Goal: Transaction & Acquisition: Purchase product/service

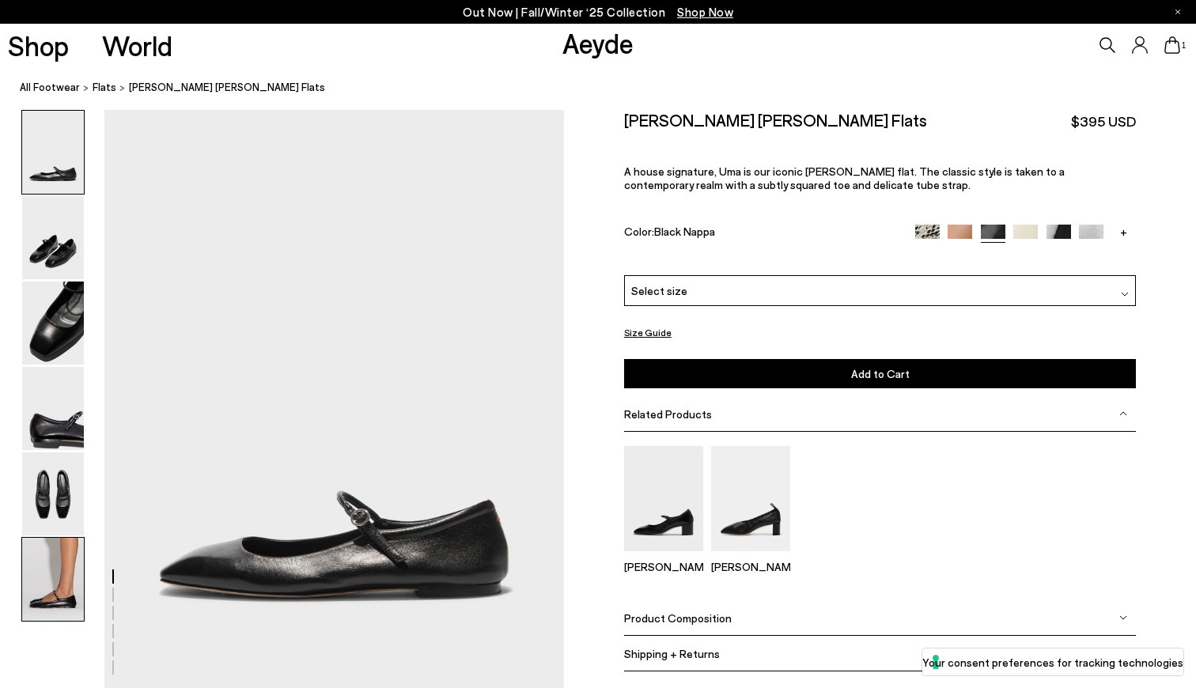
click at [51, 597] on img at bounding box center [53, 579] width 62 height 83
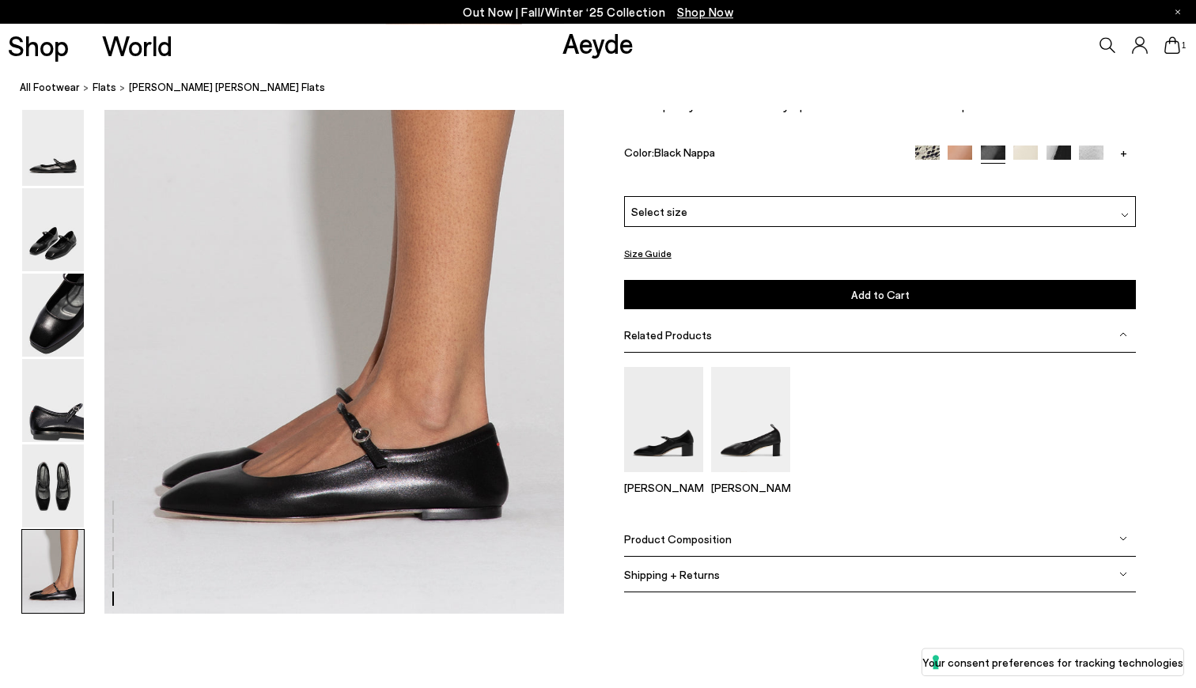
scroll to position [3152, 0]
click at [650, 416] on img at bounding box center [663, 419] width 79 height 105
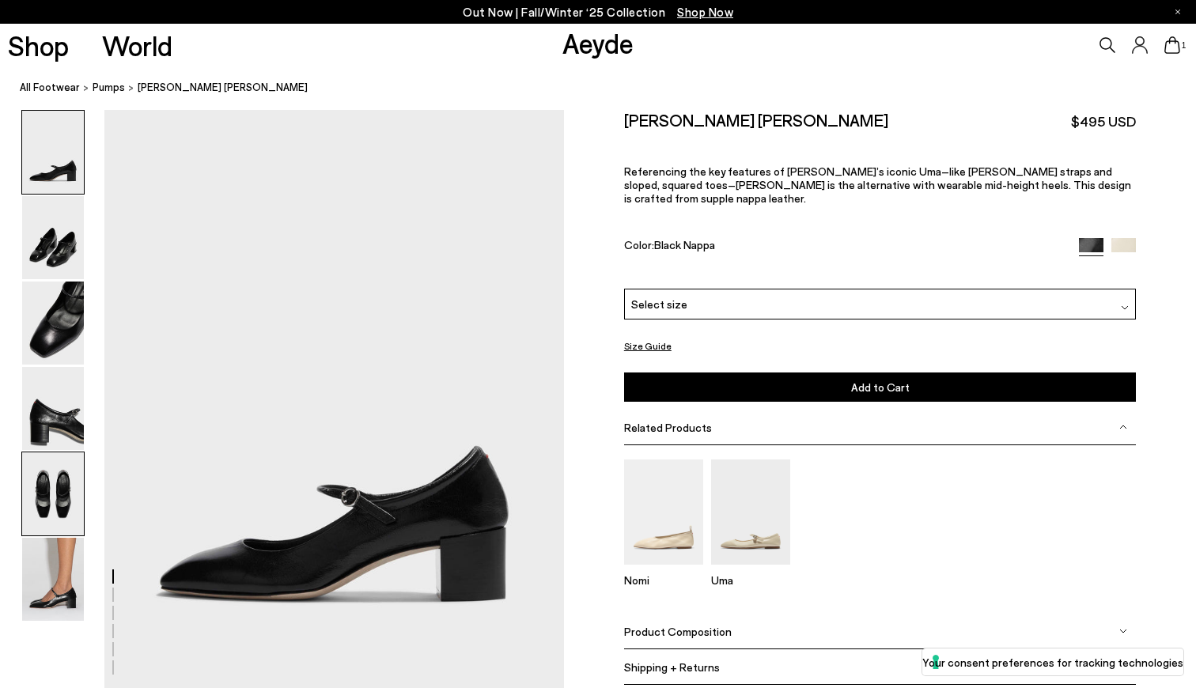
click at [49, 512] on img at bounding box center [53, 494] width 62 height 83
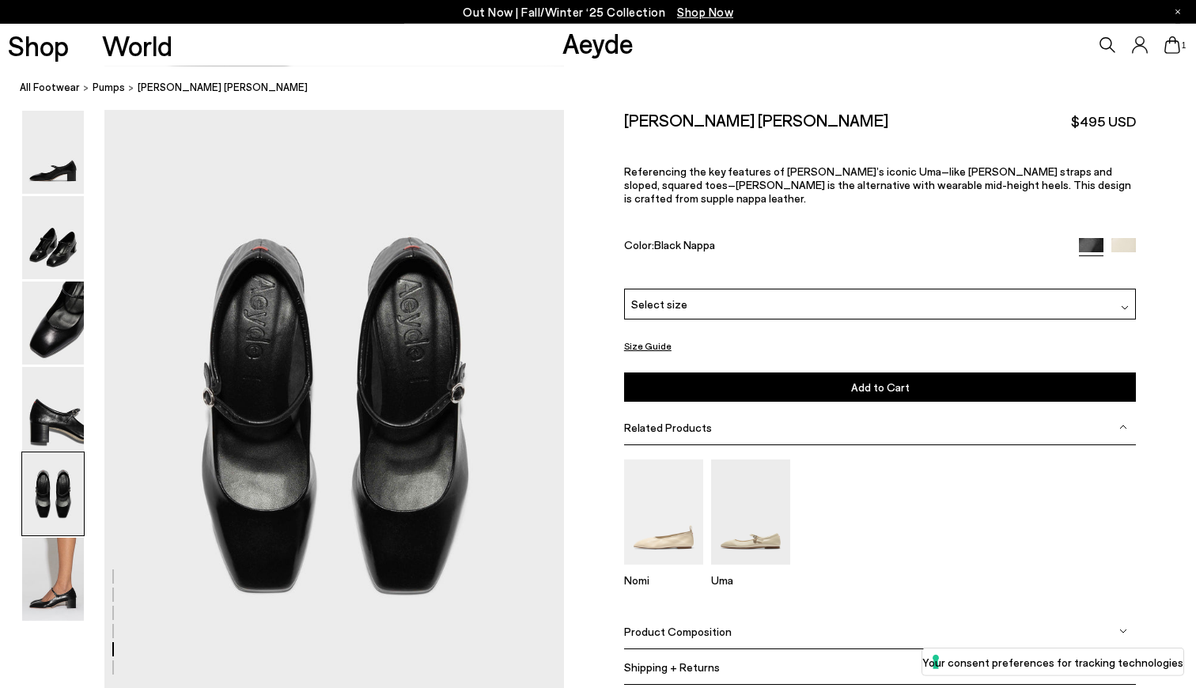
scroll to position [2428, 0]
click at [44, 388] on img at bounding box center [53, 408] width 62 height 83
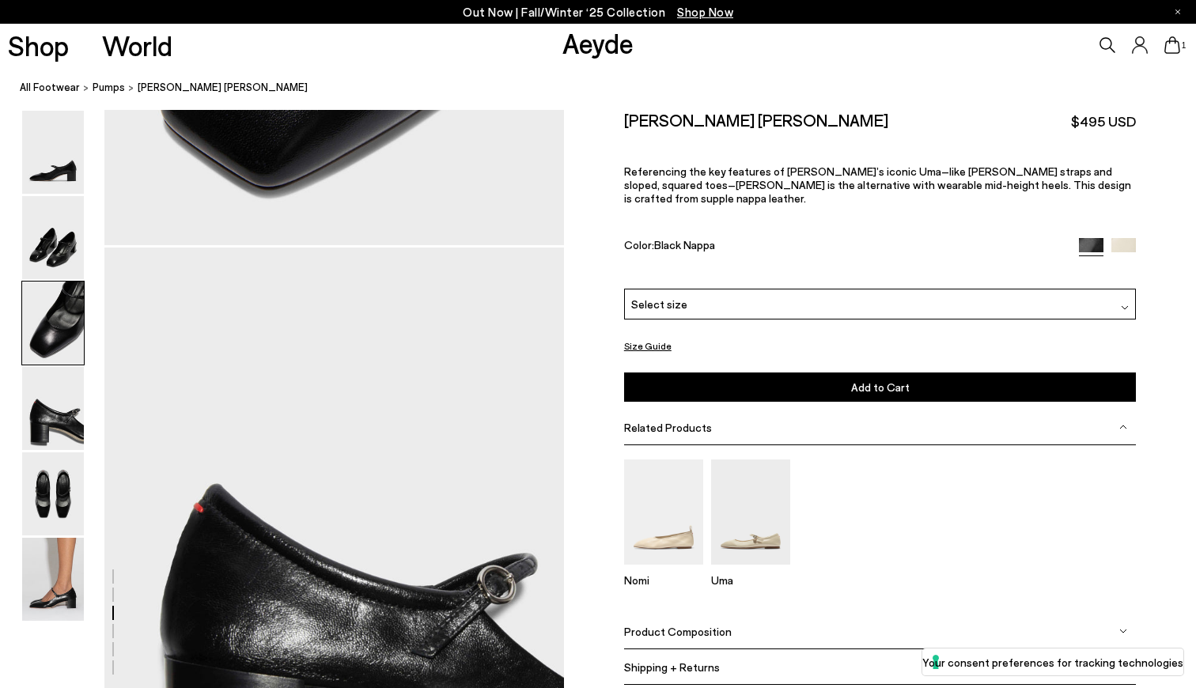
scroll to position [1554, 0]
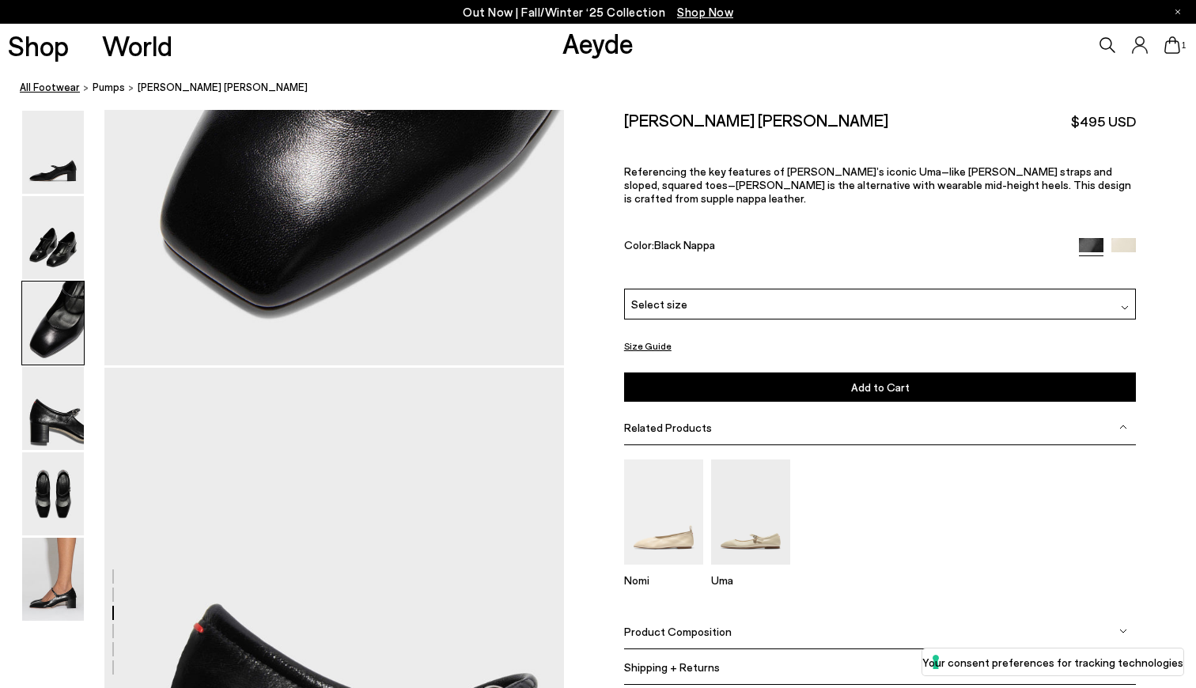
click at [58, 88] on link "All Footwear" at bounding box center [50, 87] width 60 height 17
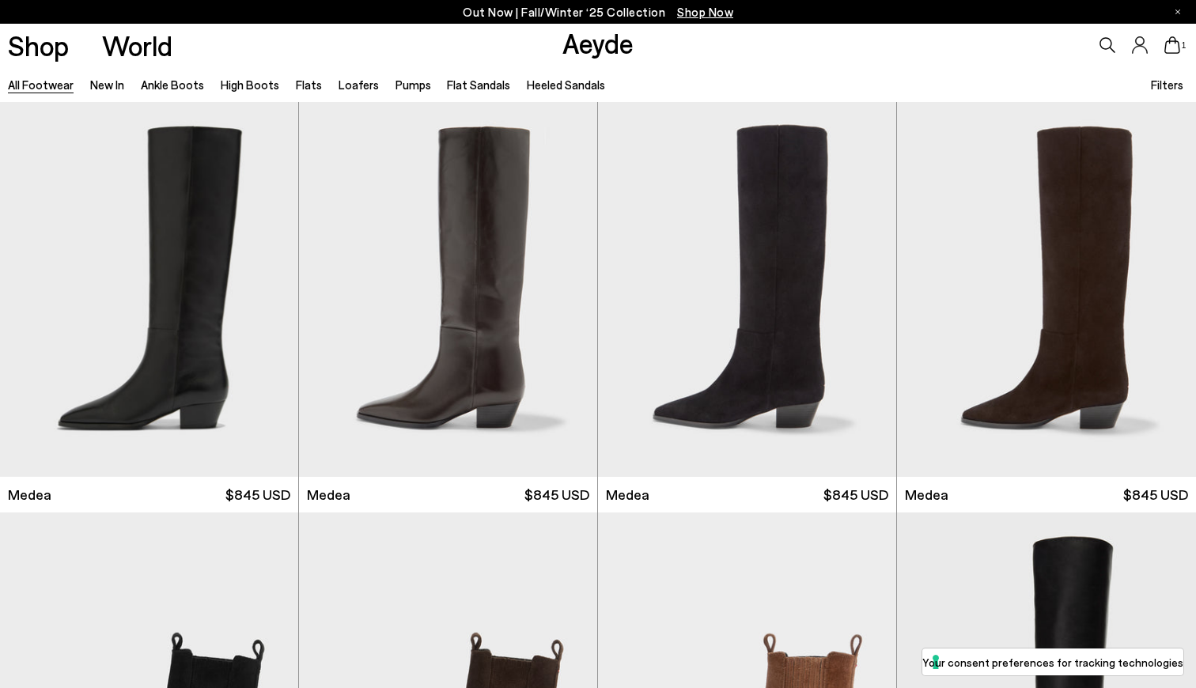
click at [1176, 90] on span "Filters" at bounding box center [1167, 85] width 32 height 14
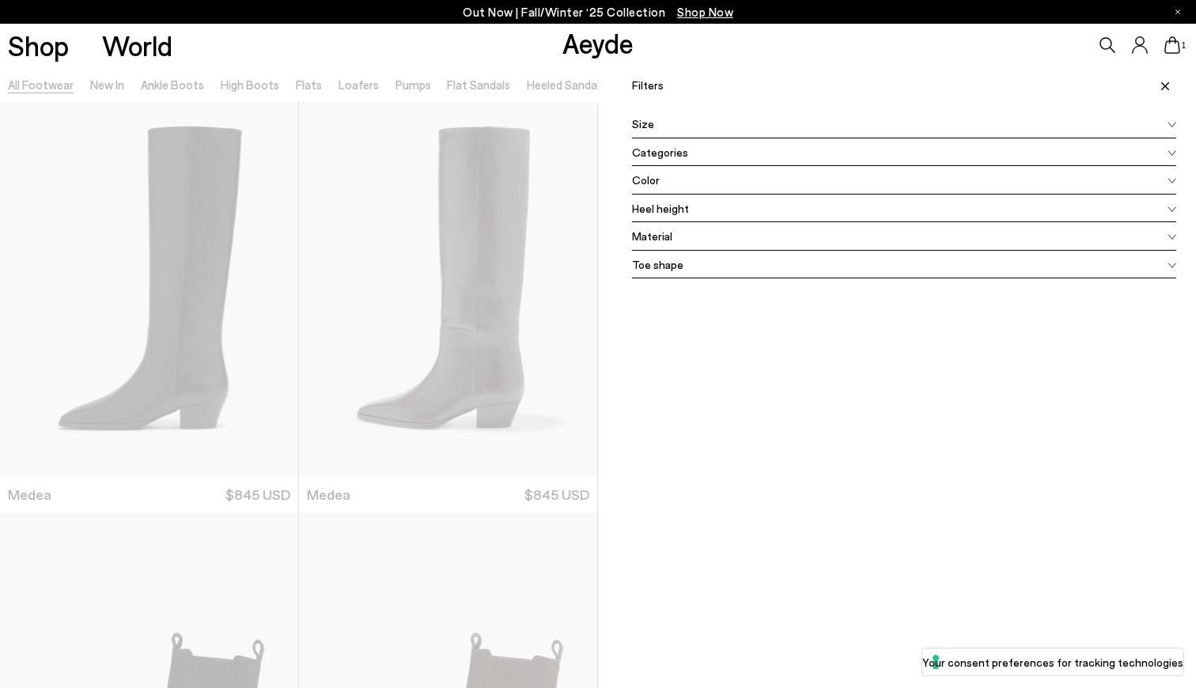
click at [734, 122] on div "Size" at bounding box center [904, 124] width 544 height 28
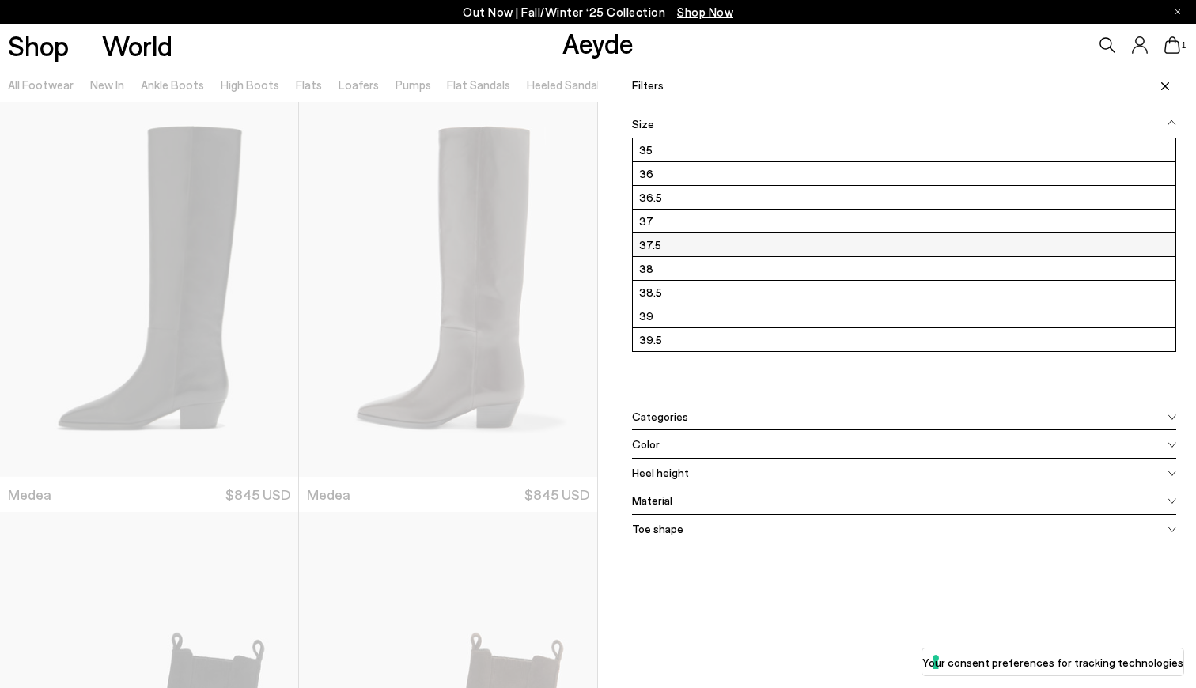
click at [670, 238] on label "37.5" at bounding box center [904, 244] width 543 height 23
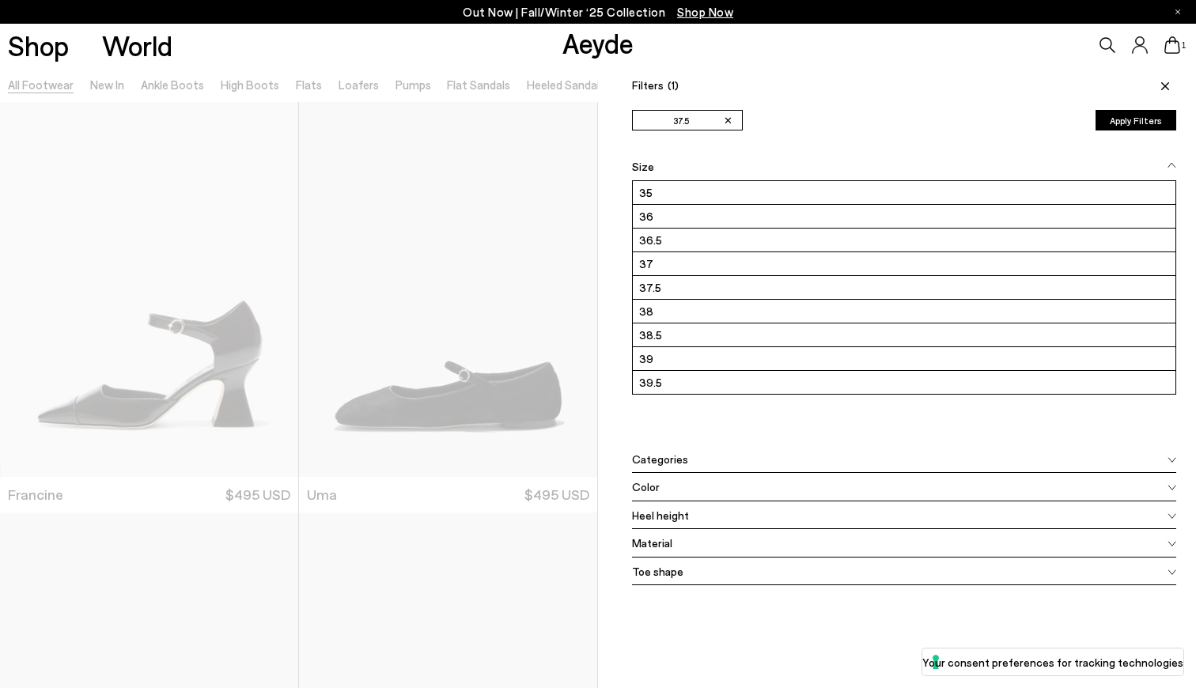
click at [1144, 118] on button "Apply Filters" at bounding box center [1136, 120] width 81 height 21
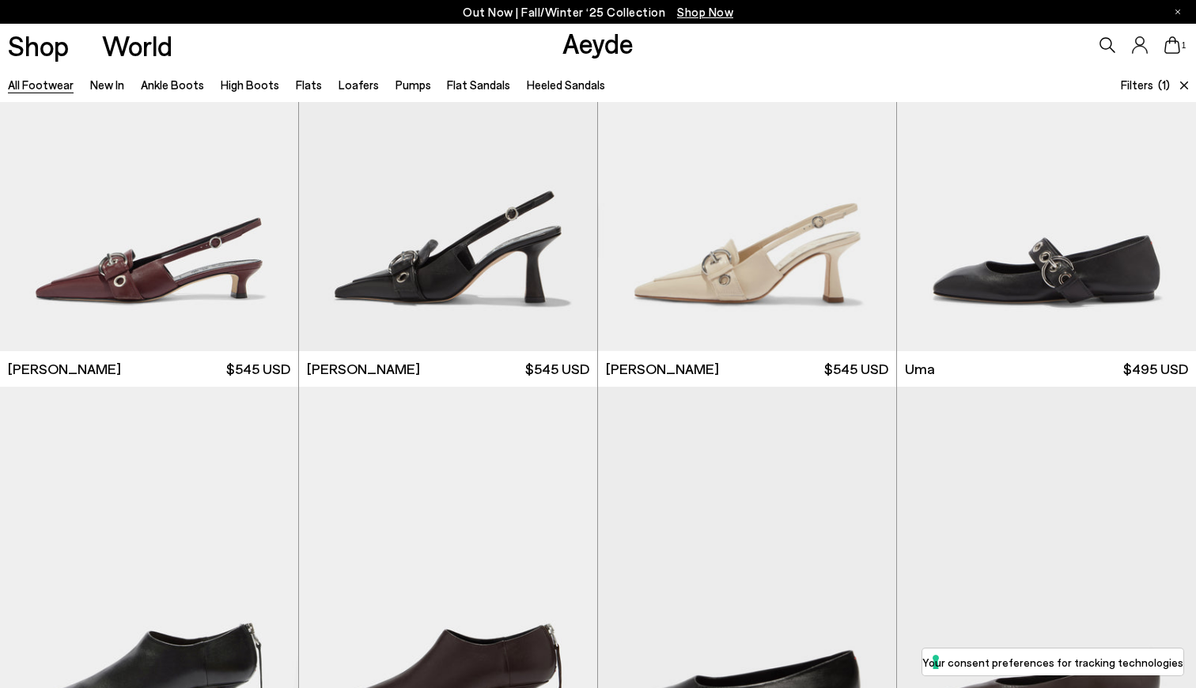
scroll to position [4645, 0]
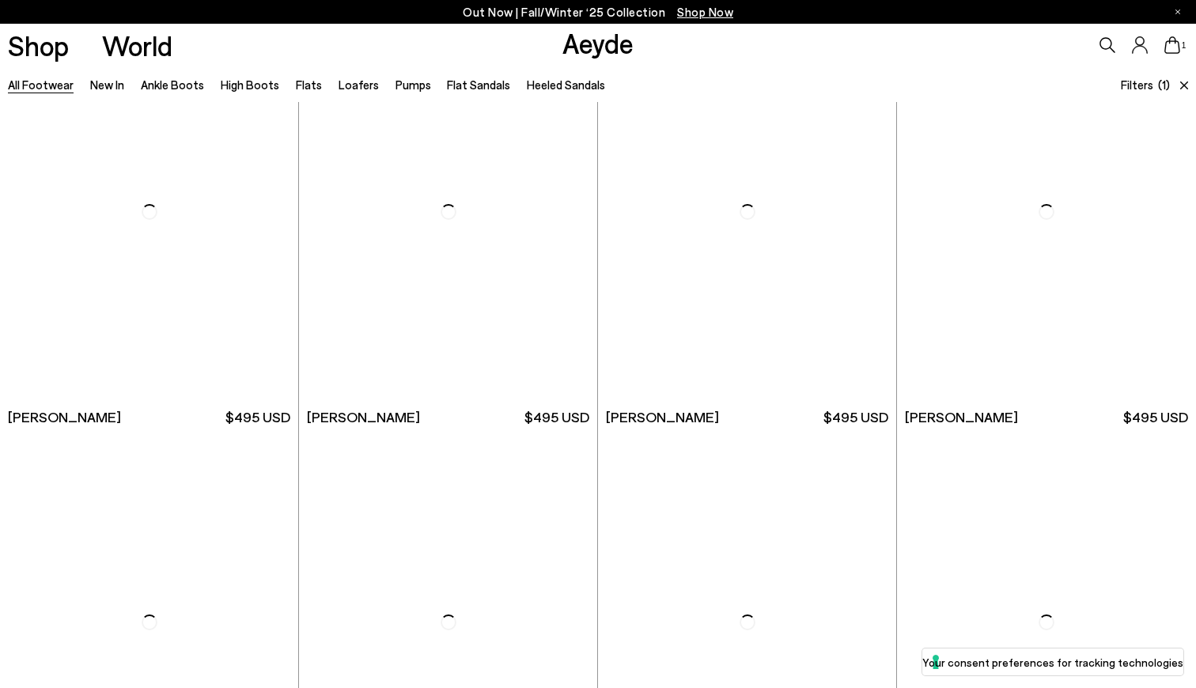
scroll to position [9934, 0]
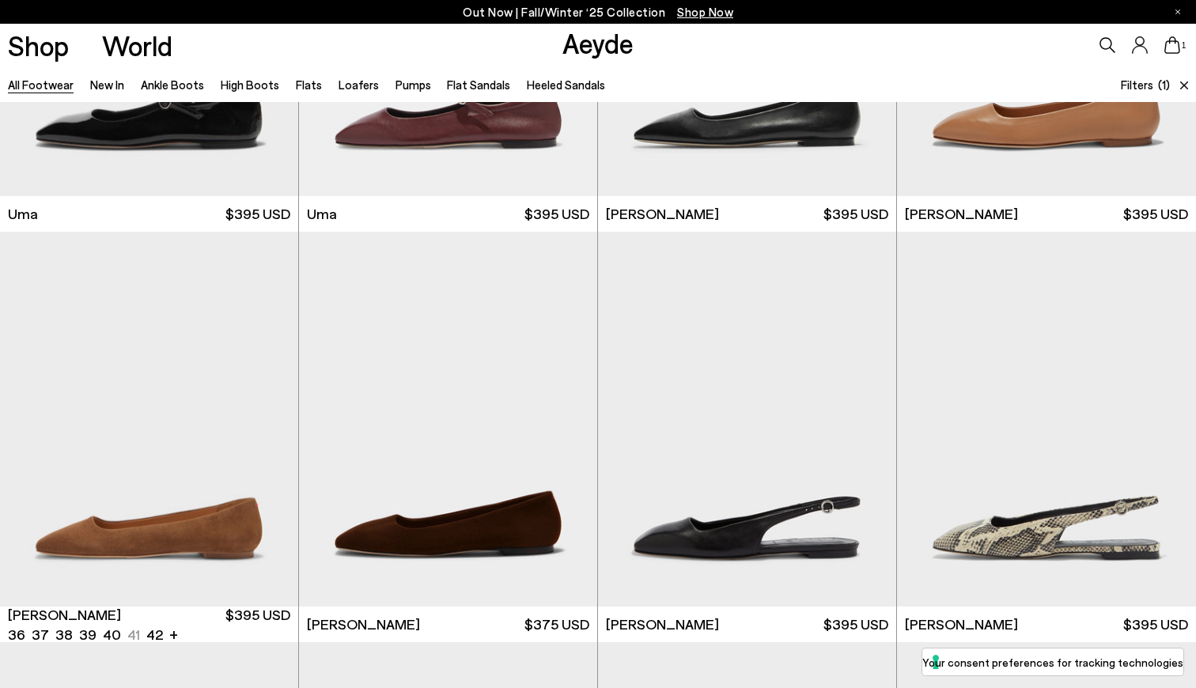
scroll to position [12191, 0]
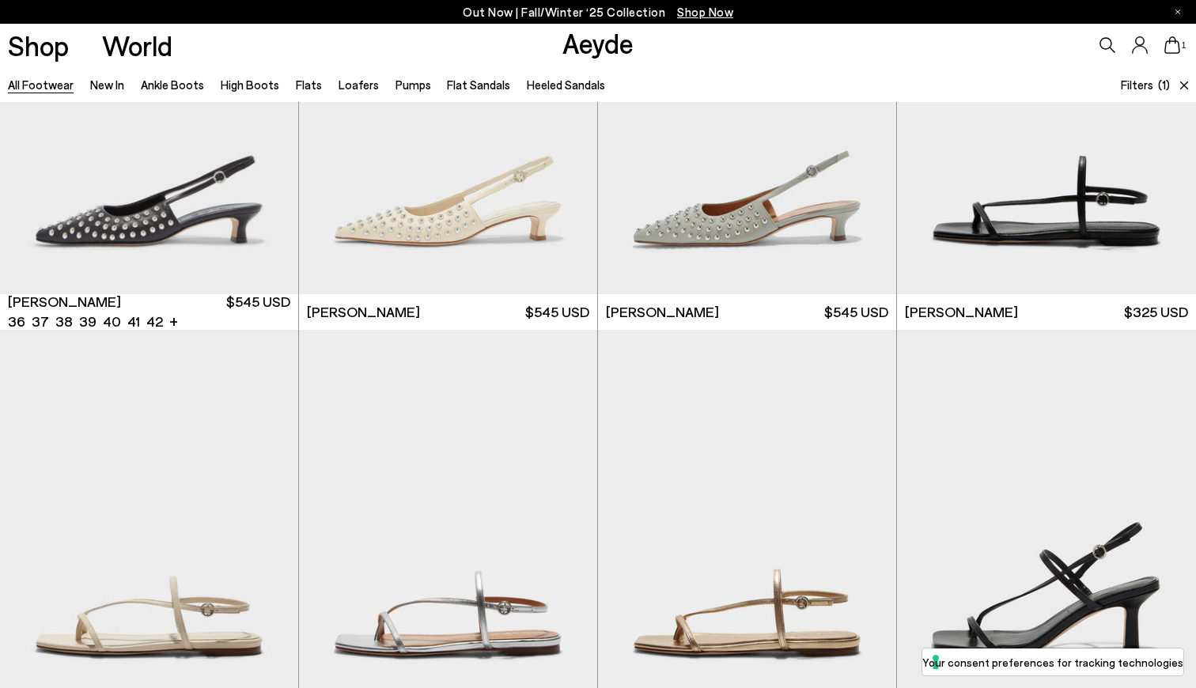
scroll to position [17018, 0]
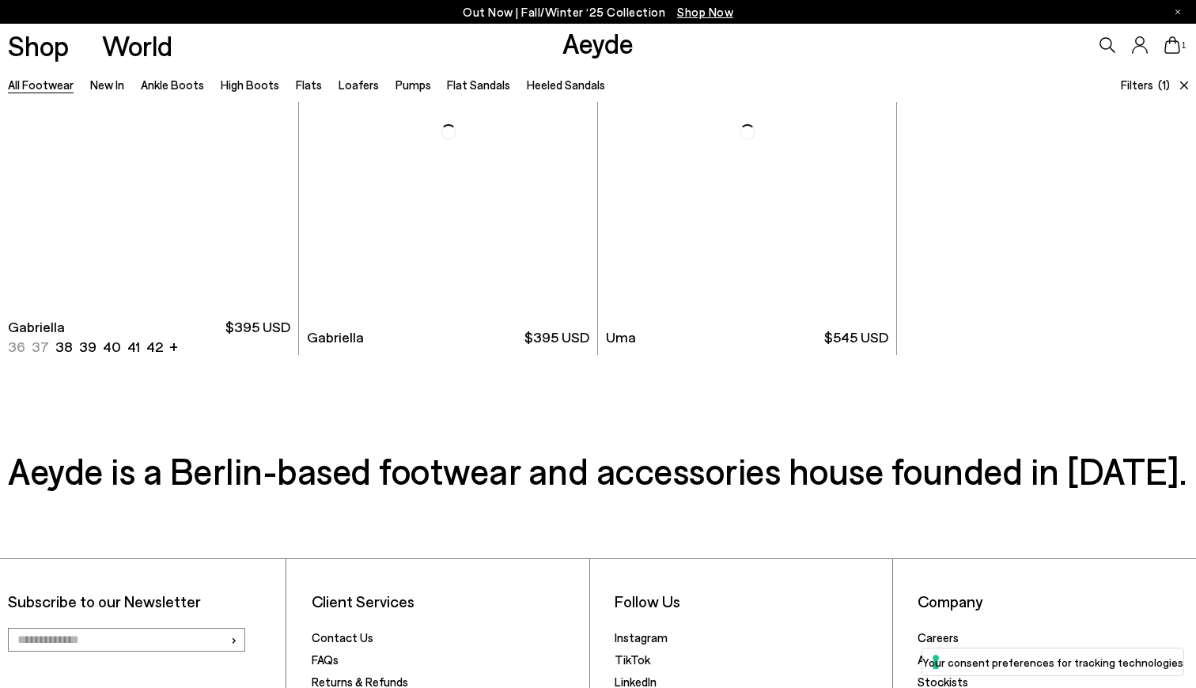
scroll to position [21923, 0]
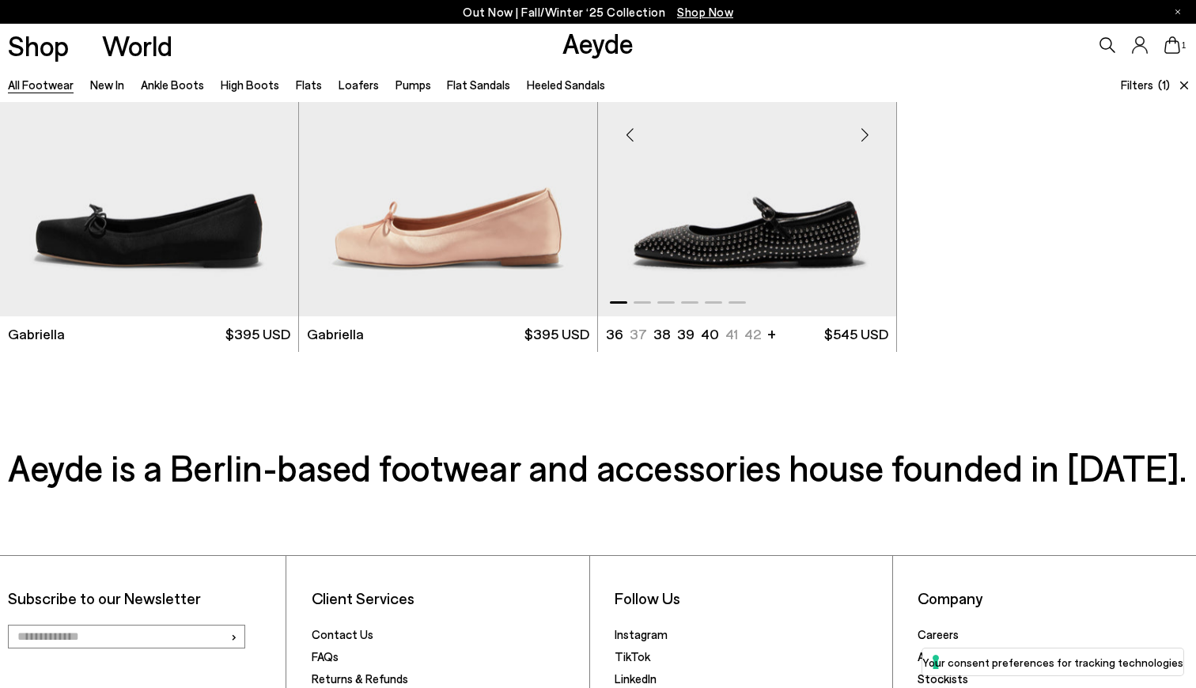
click at [695, 267] on img "1 / 6" at bounding box center [747, 128] width 298 height 375
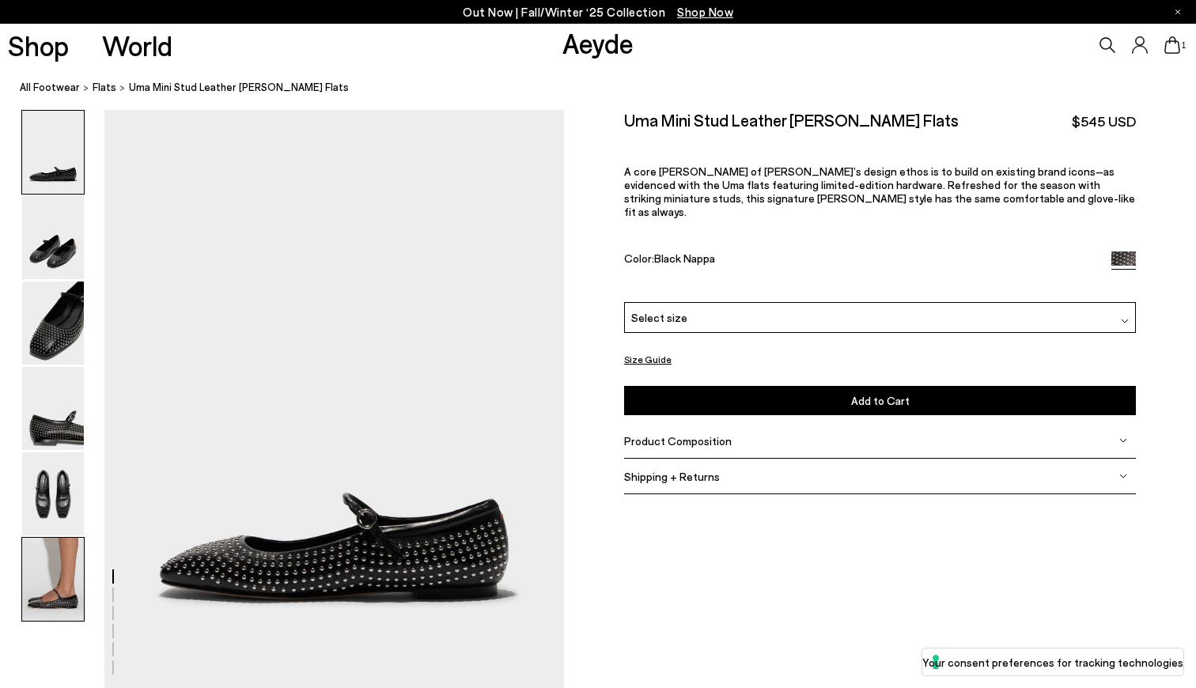
click at [46, 596] on img at bounding box center [53, 579] width 62 height 83
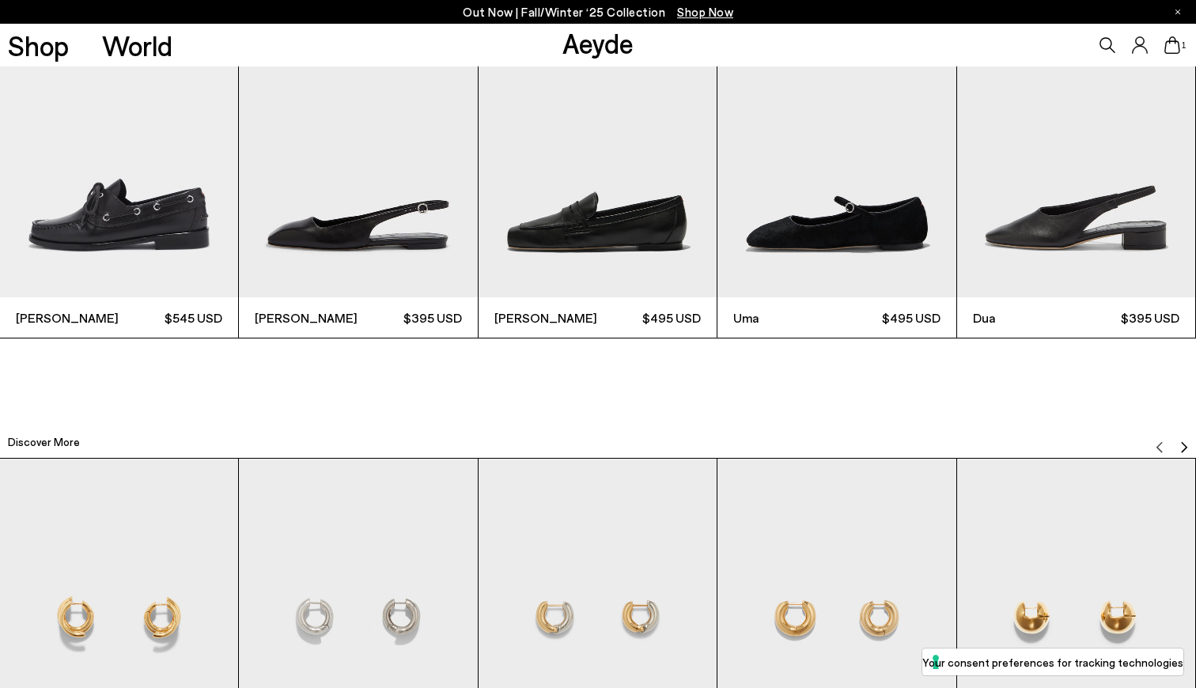
scroll to position [3908, 0]
